Goal: Task Accomplishment & Management: Manage account settings

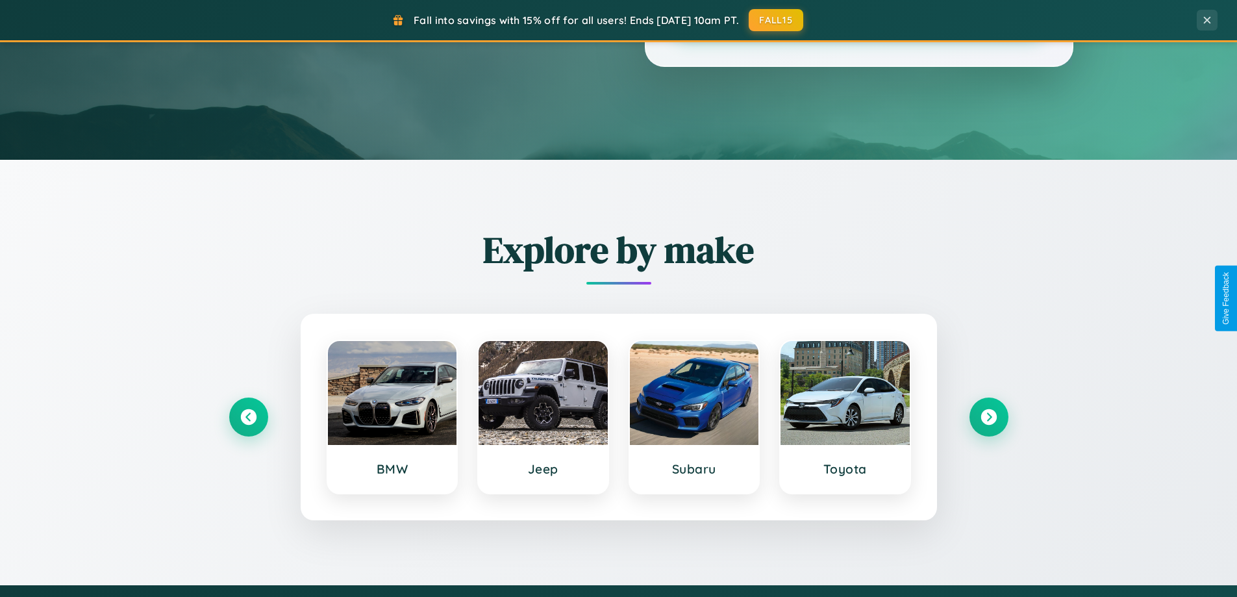
scroll to position [560, 0]
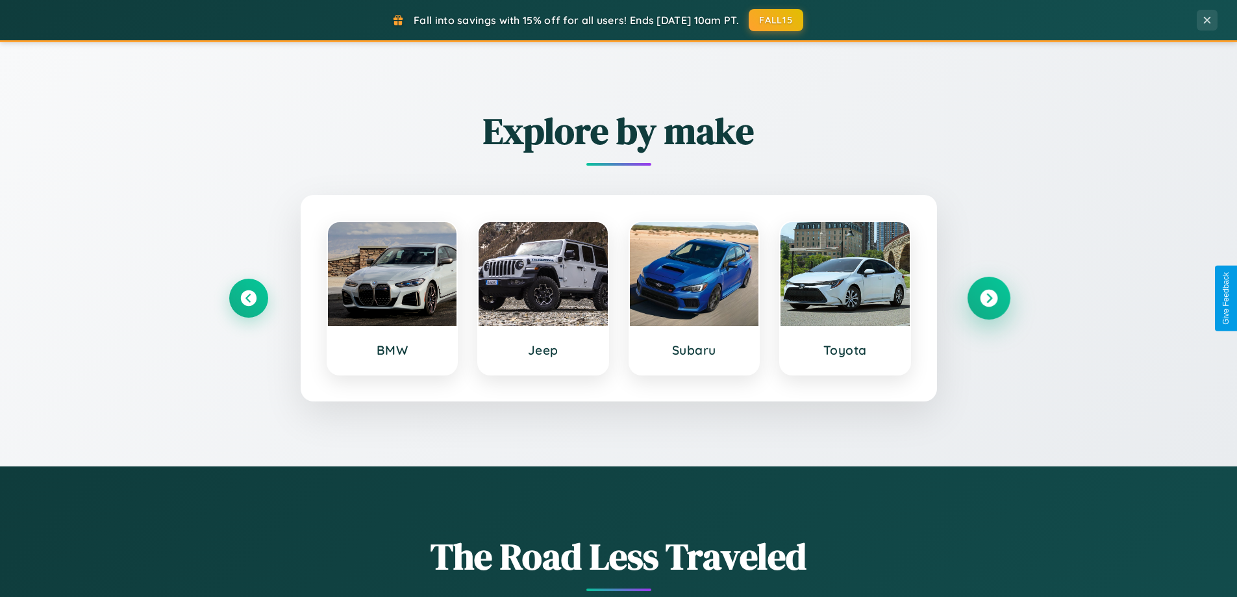
click at [988, 298] on icon at bounding box center [989, 299] width 18 height 18
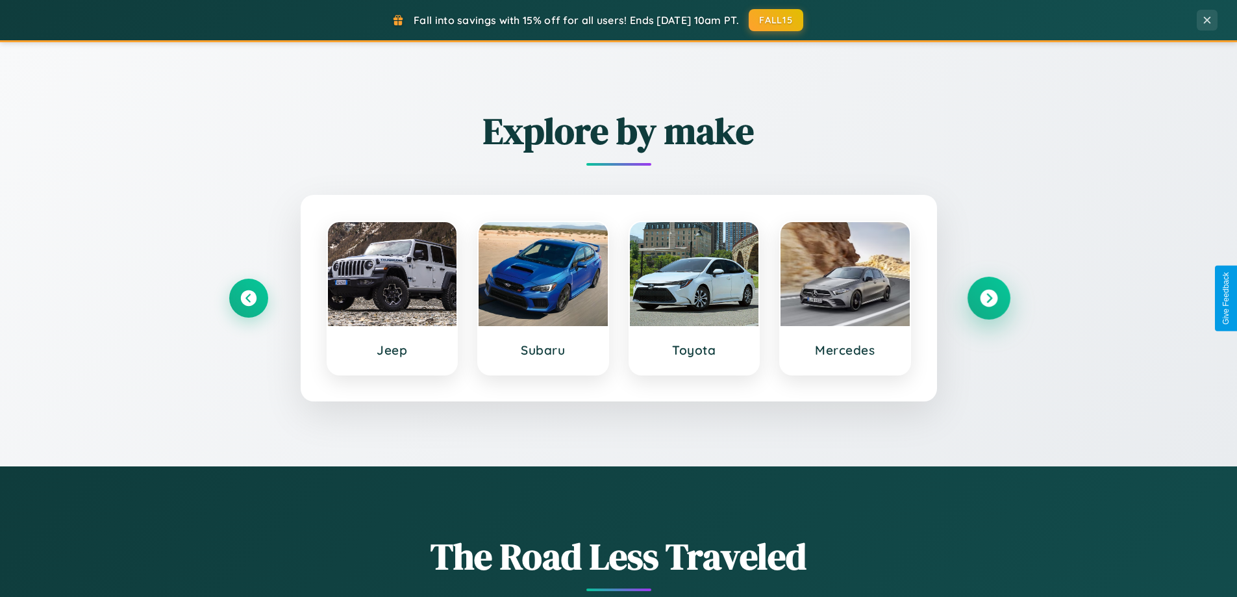
click at [988, 298] on icon at bounding box center [989, 299] width 18 height 18
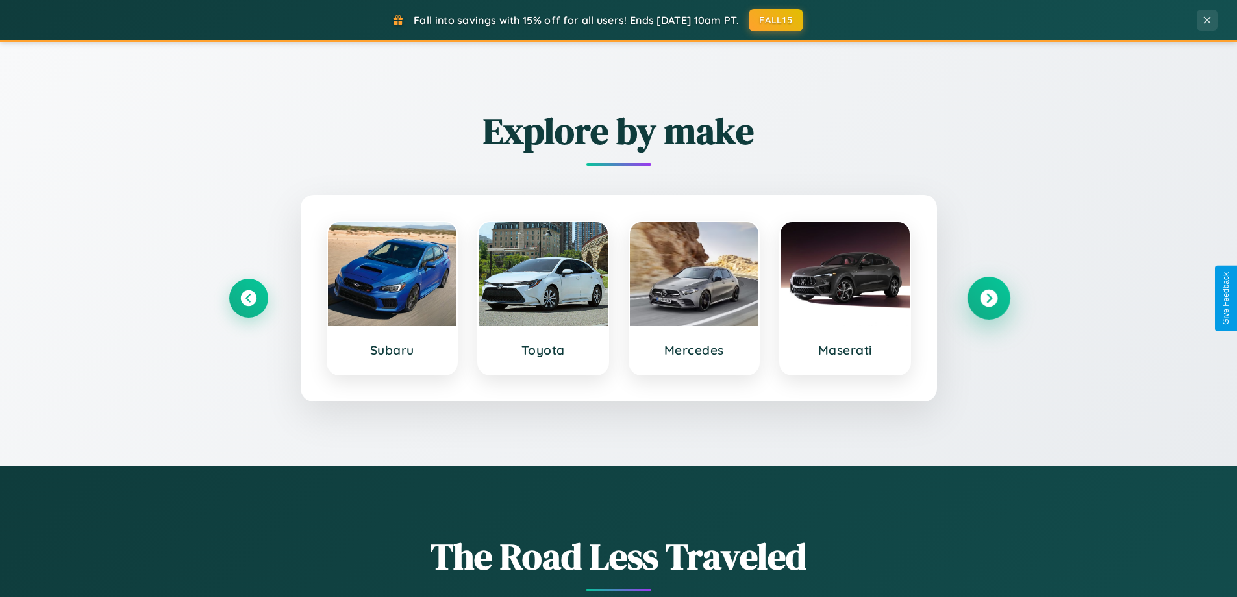
click at [988, 298] on icon at bounding box center [989, 299] width 18 height 18
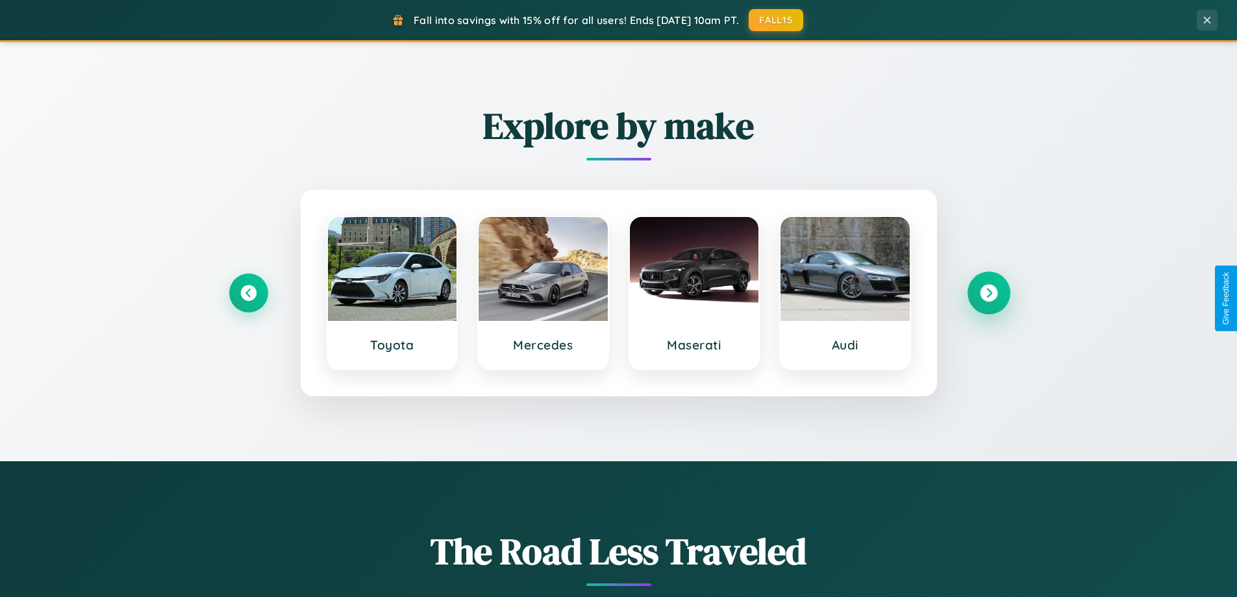
scroll to position [894, 0]
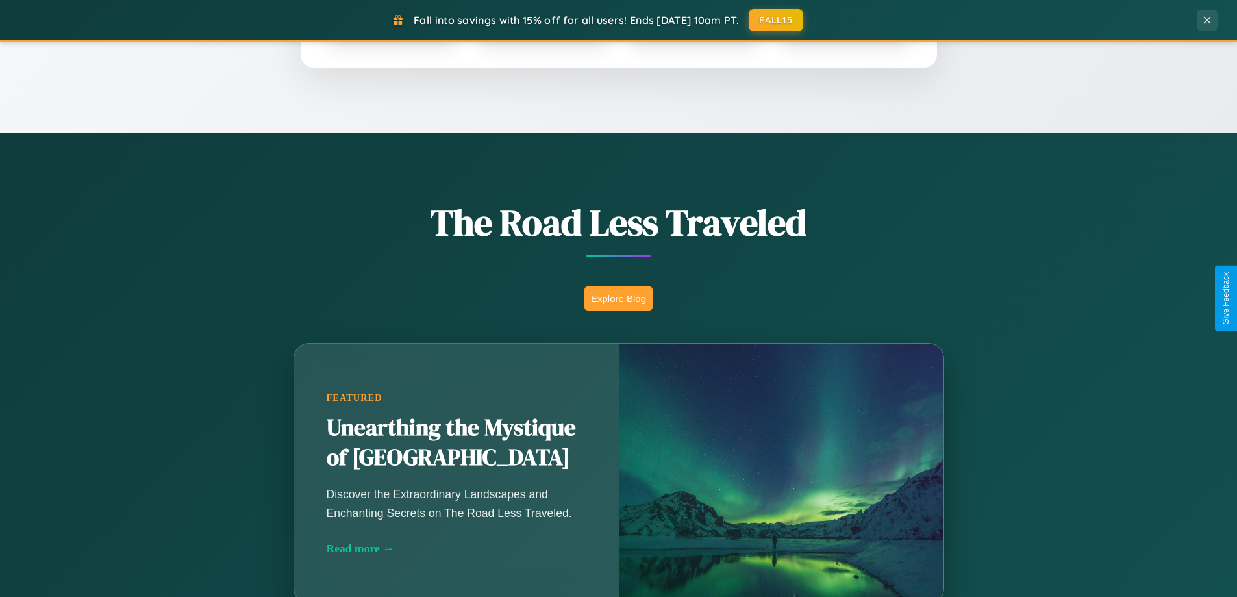
click at [618, 298] on button "Explore Blog" at bounding box center [618, 298] width 68 height 24
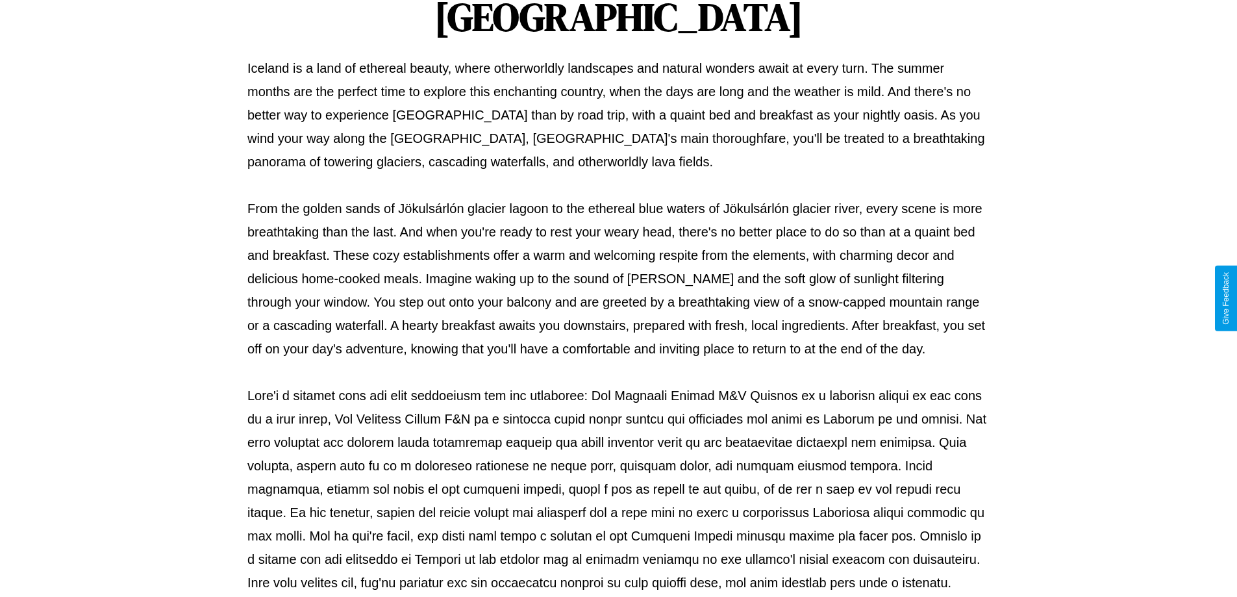
scroll to position [420, 0]
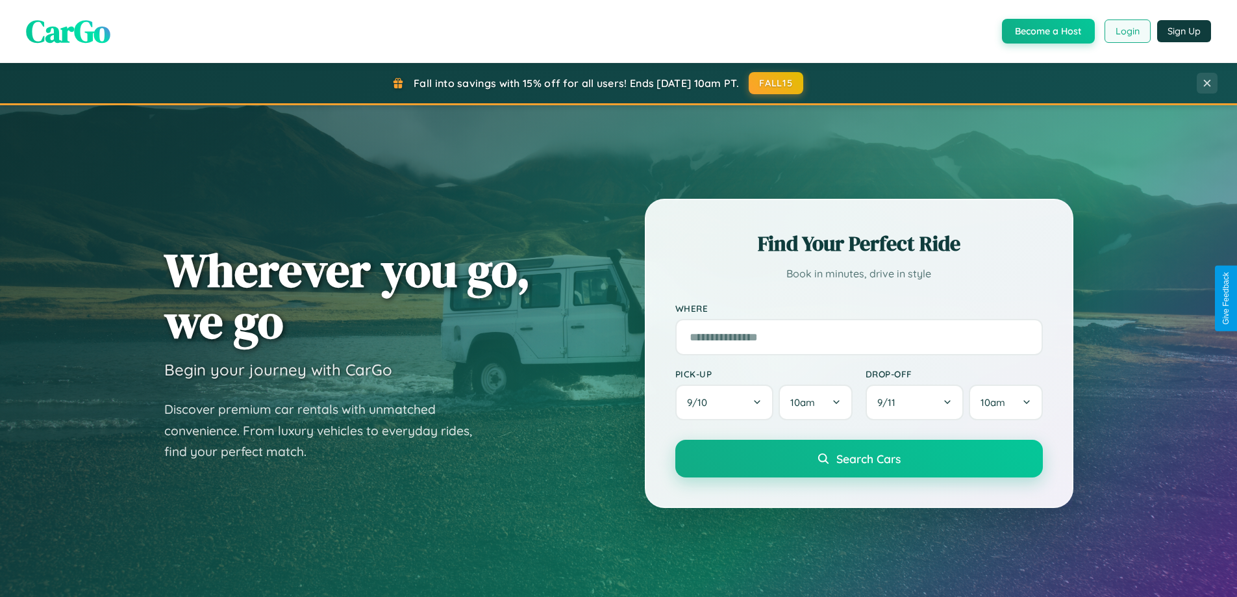
click at [1127, 31] on button "Login" at bounding box center [1128, 30] width 46 height 23
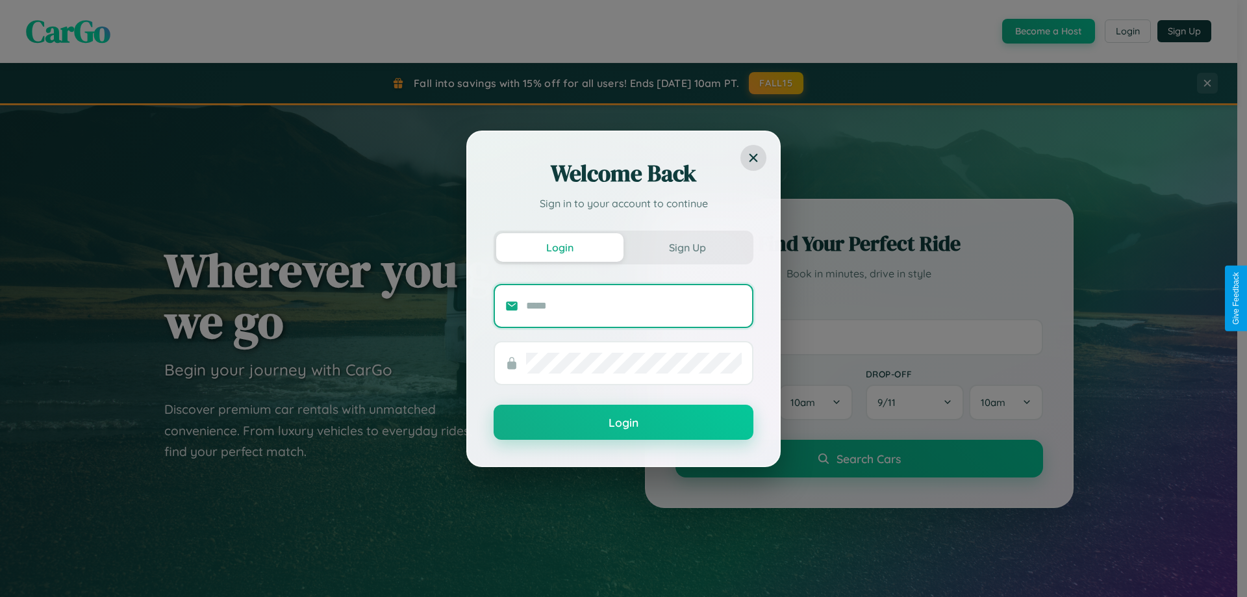
click at [634, 305] on input "text" at bounding box center [634, 305] width 216 height 21
type input "**********"
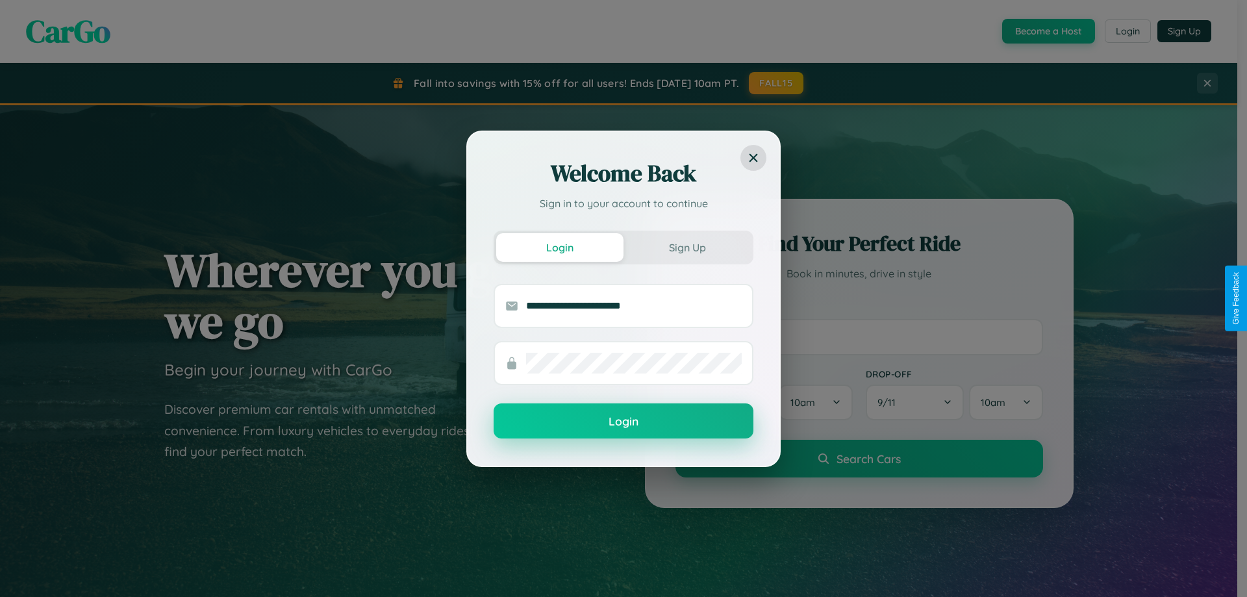
click at [623, 421] on button "Login" at bounding box center [624, 420] width 260 height 35
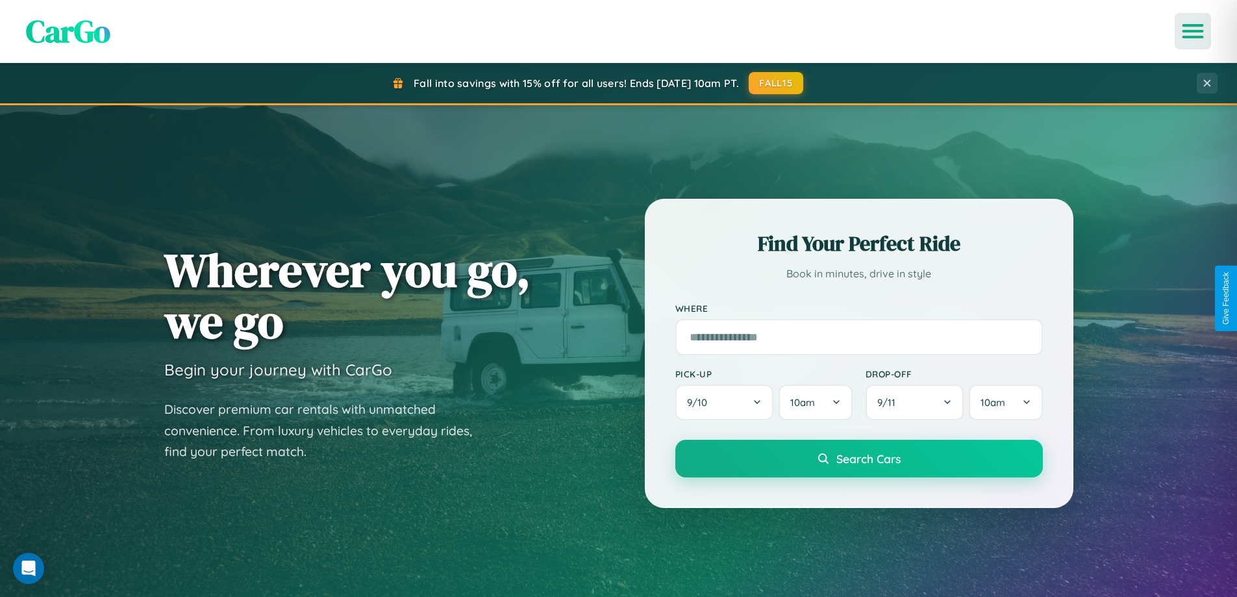
click at [1193, 31] on icon "Open menu" at bounding box center [1193, 31] width 19 height 12
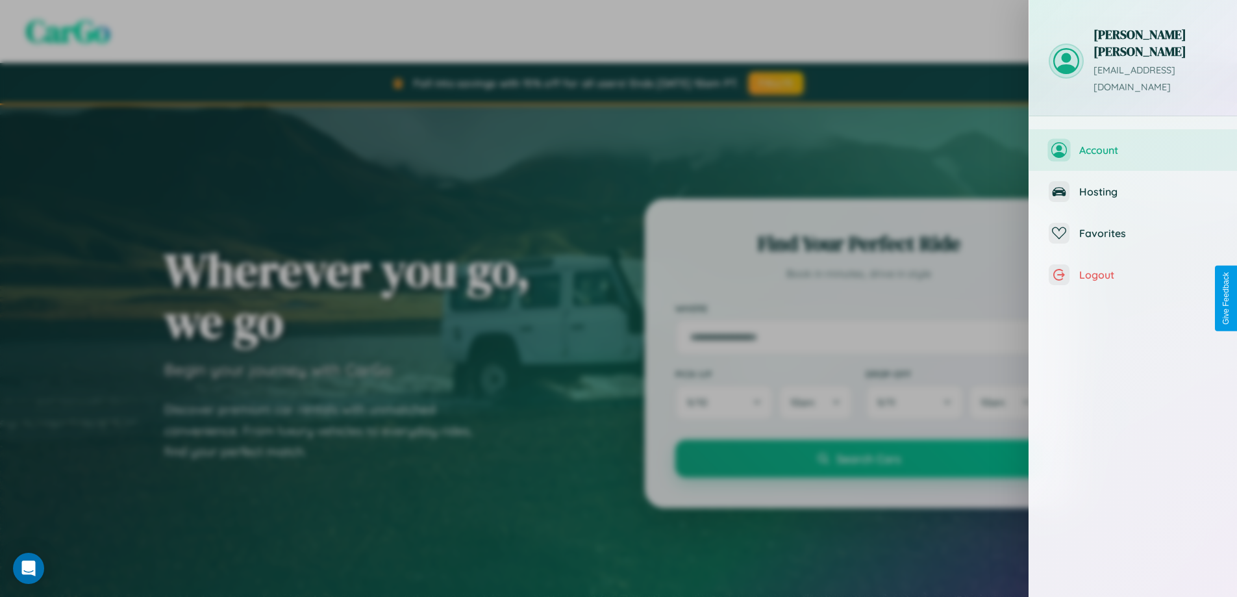
click at [1133, 144] on span "Account" at bounding box center [1148, 150] width 138 height 13
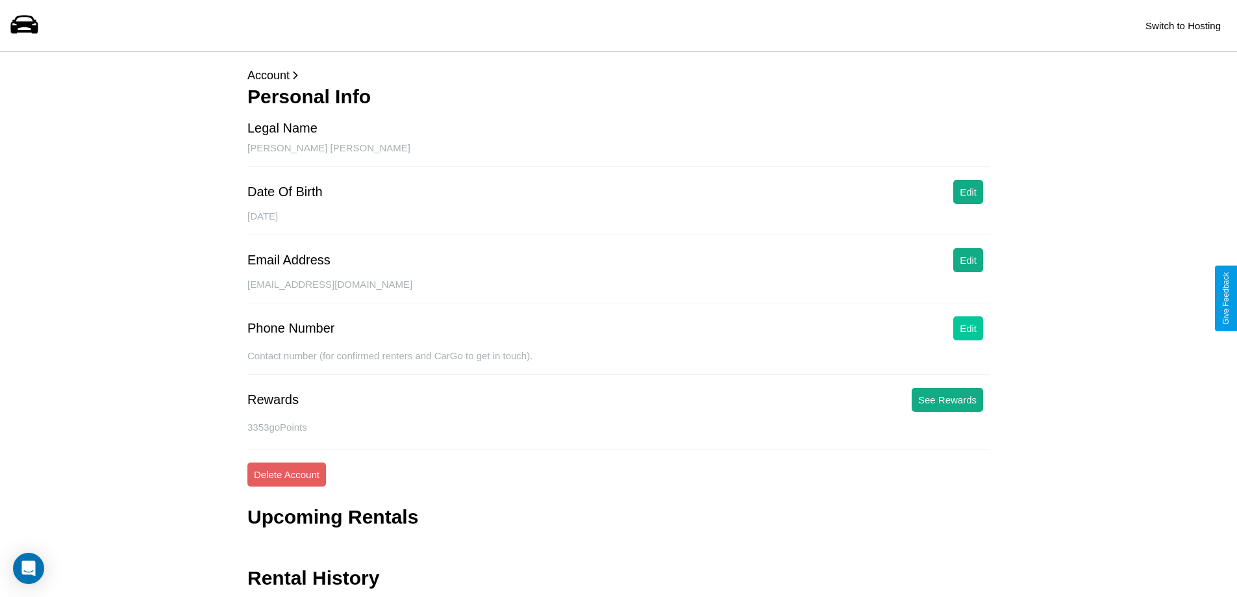
scroll to position [42, 0]
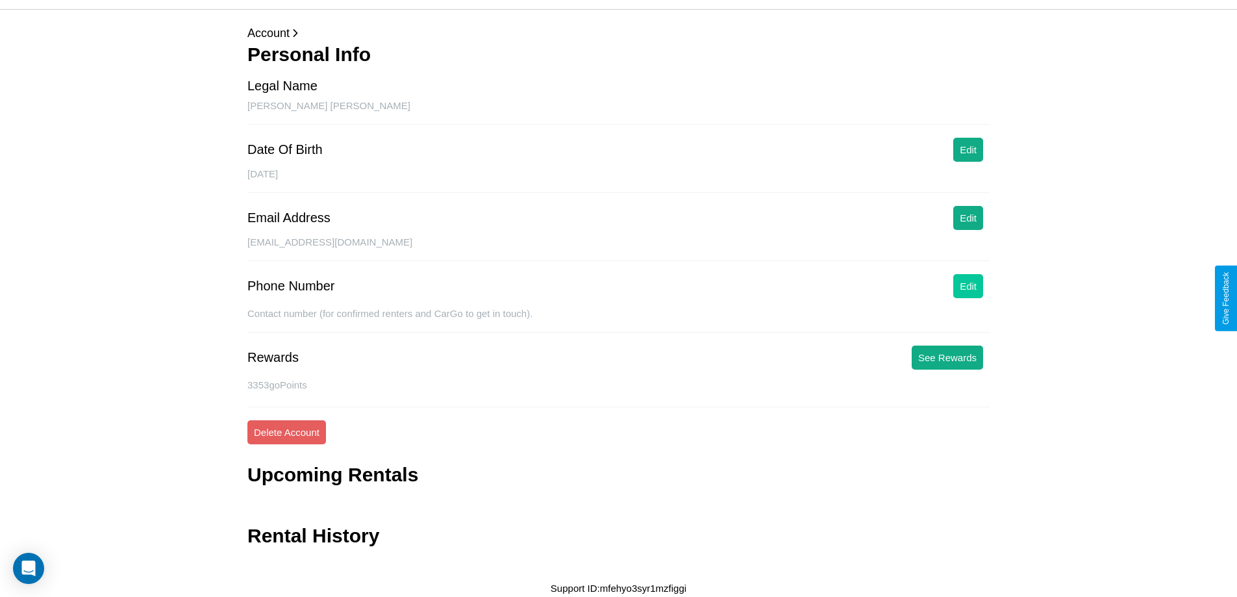
click at [968, 286] on button "Edit" at bounding box center [968, 286] width 30 height 24
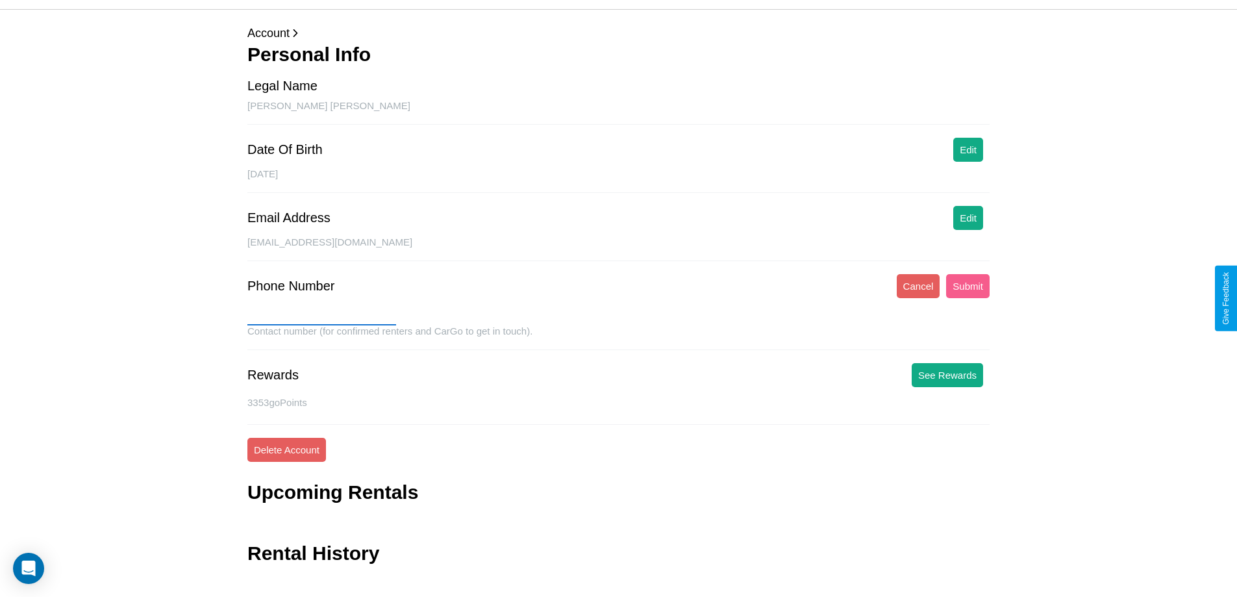
click at [321, 315] on input "text" at bounding box center [321, 315] width 149 height 21
type input "**********"
click at [968, 286] on button "Submit" at bounding box center [968, 286] width 44 height 24
